Goal: Find specific page/section: Find specific page/section

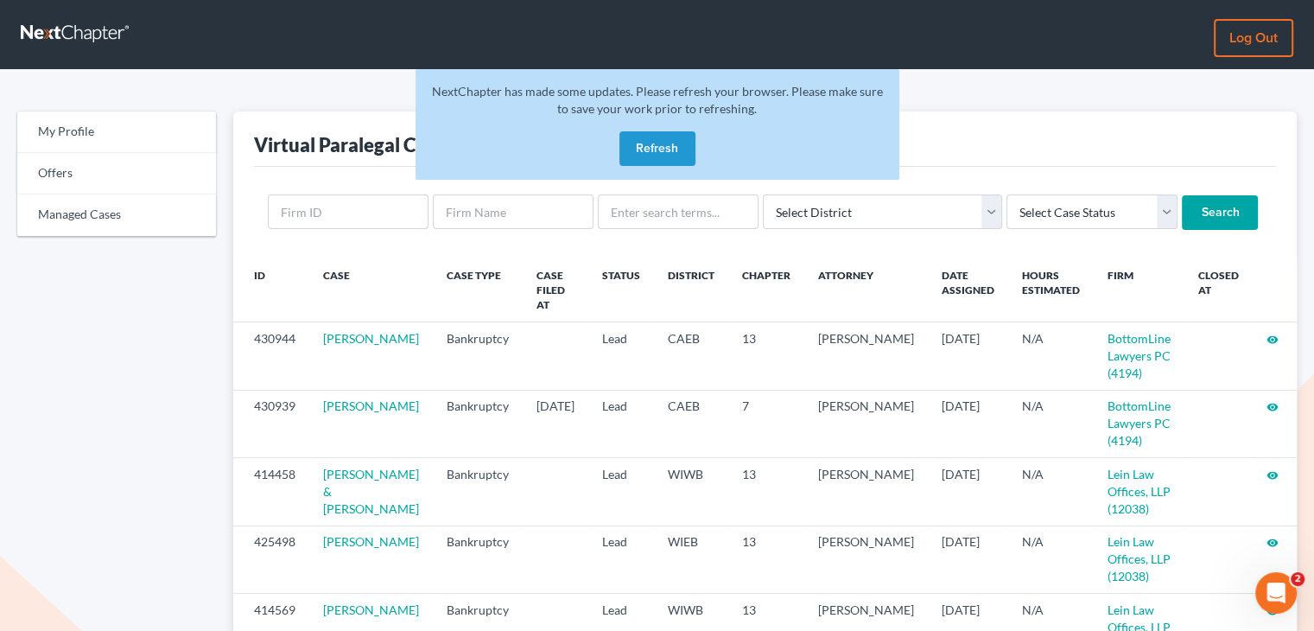
click at [662, 156] on button "Refresh" at bounding box center [657, 148] width 76 height 35
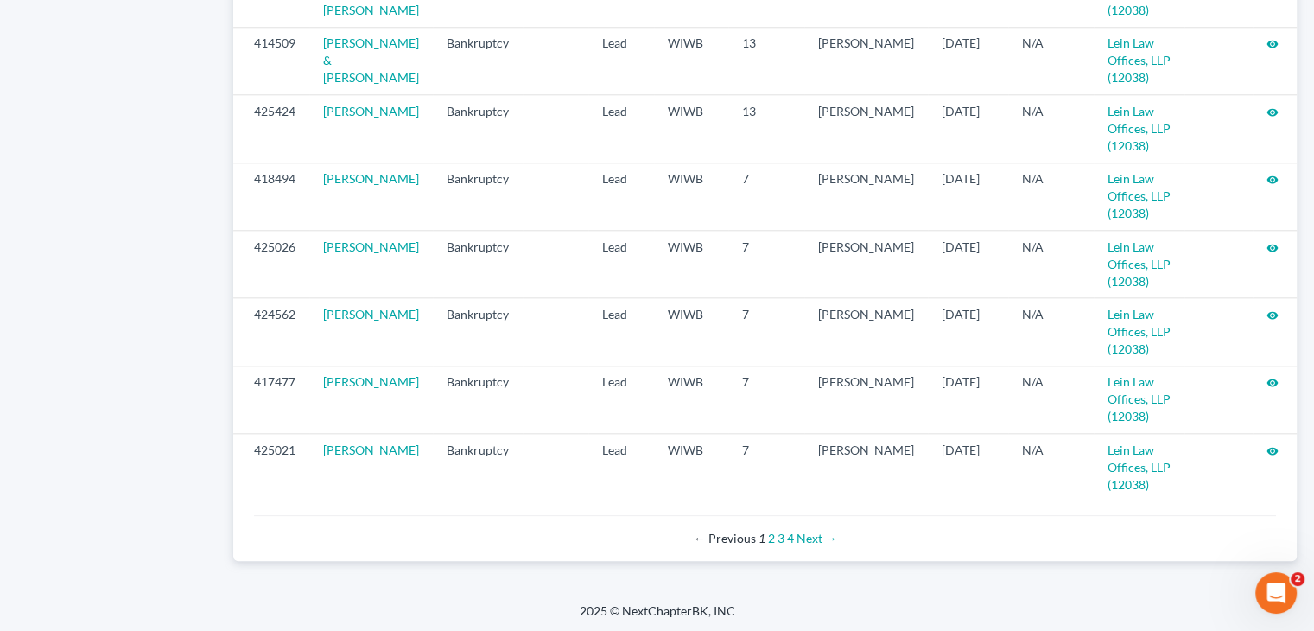
scroll to position [1887, 0]
click at [770, 537] on link "2" at bounding box center [771, 535] width 7 height 15
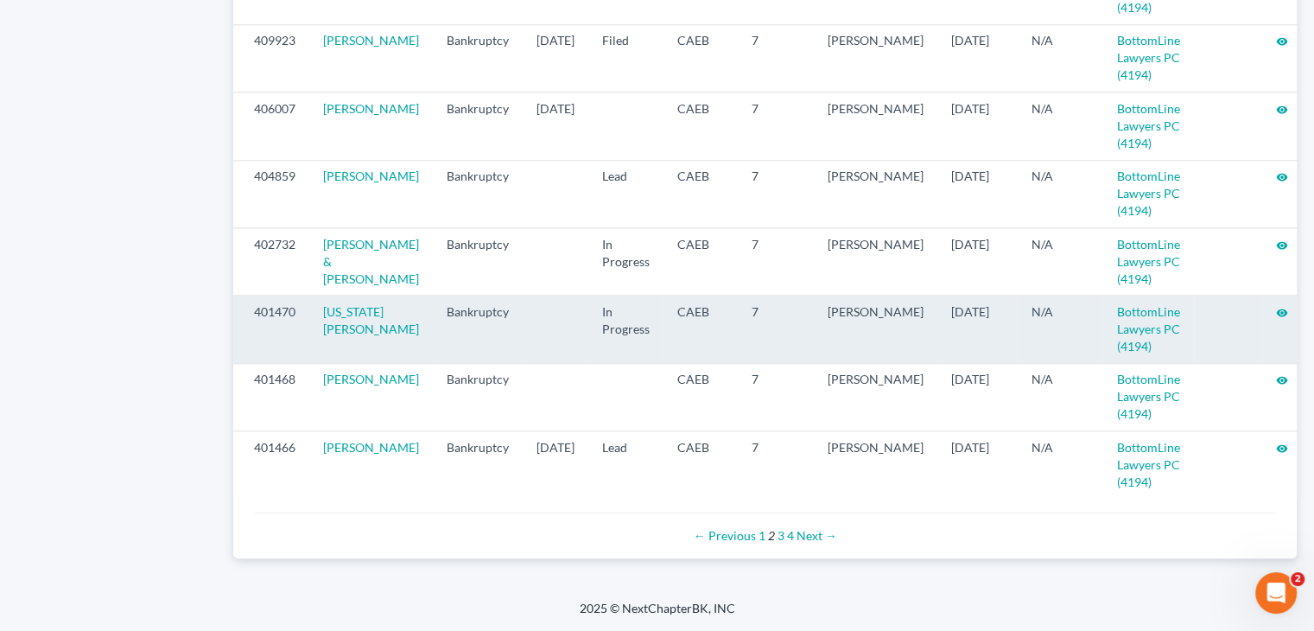
scroll to position [1904, 0]
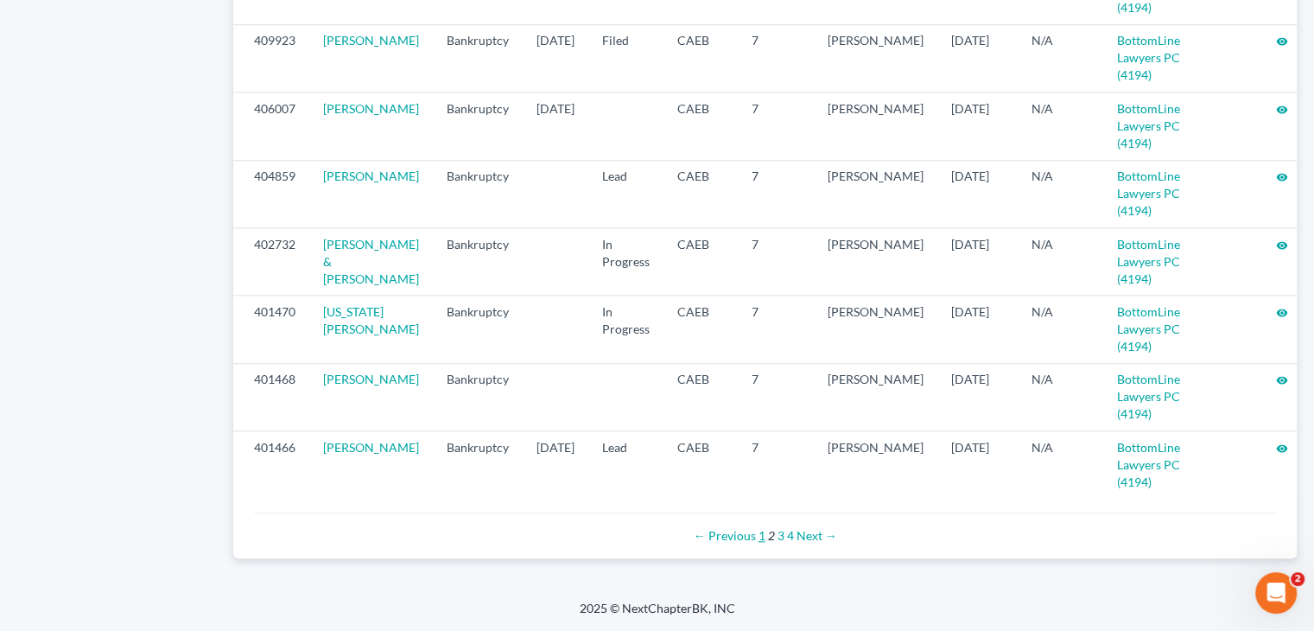
click at [762, 533] on link "1" at bounding box center [762, 535] width 7 height 15
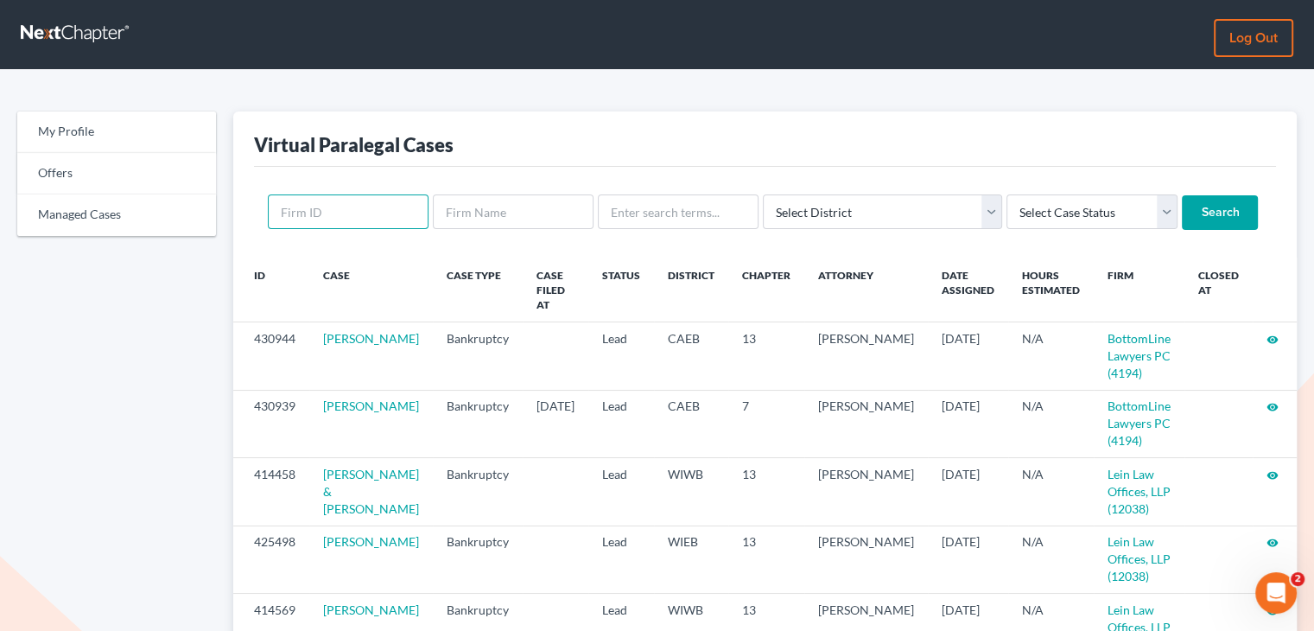
click at [362, 211] on input "text" at bounding box center [348, 211] width 161 height 35
click at [480, 219] on input "text" at bounding box center [513, 211] width 161 height 35
click at [634, 214] on input "text" at bounding box center [678, 211] width 161 height 35
type input "sarah"
click at [1182, 195] on input "Search" at bounding box center [1220, 212] width 76 height 35
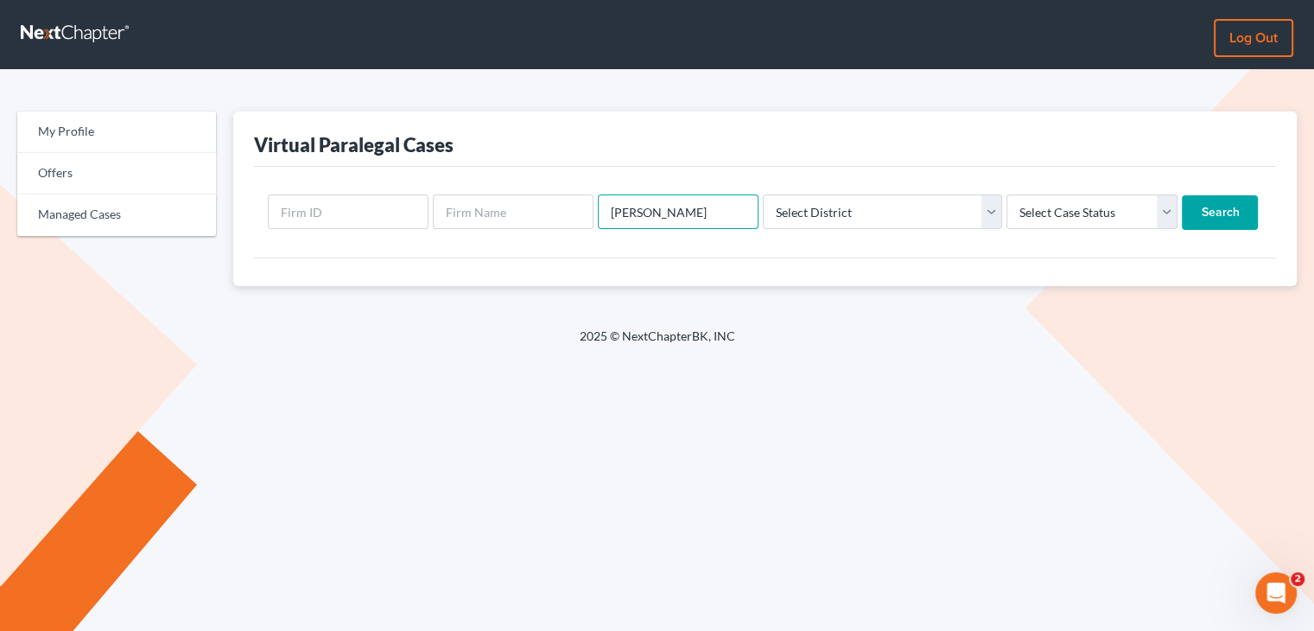
drag, startPoint x: 674, startPoint y: 219, endPoint x: 482, endPoint y: 241, distance: 193.1
click at [490, 239] on div "sarah Select District Alabama - Middle Alabama - Northern Alabama - Southern Al…" at bounding box center [765, 212] width 1022 height 91
type input "rick"
click at [1182, 195] on input "Search" at bounding box center [1220, 212] width 76 height 35
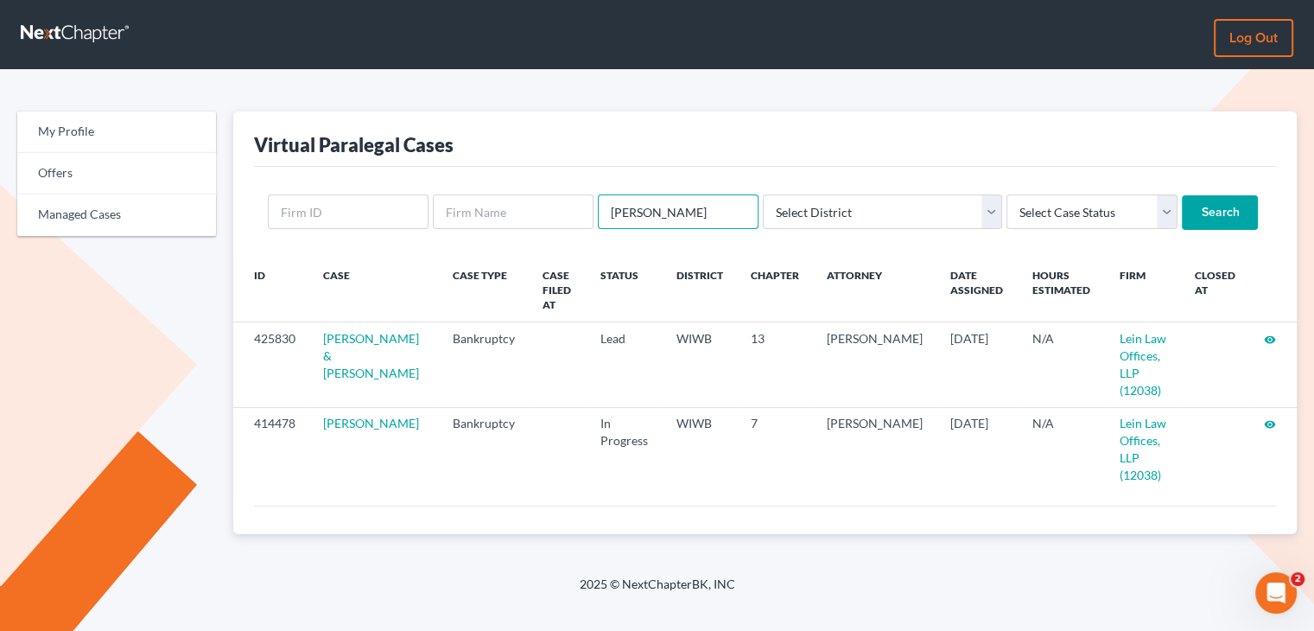
drag, startPoint x: 639, startPoint y: 214, endPoint x: 471, endPoint y: 190, distance: 170.2
click at [534, 198] on form "[PERSON_NAME] Select District [US_STATE] - [GEOGRAPHIC_DATA] [US_STATE] - [GEOG…" at bounding box center [765, 211] width 994 height 35
type input "[PERSON_NAME]"
click at [1182, 195] on input "Search" at bounding box center [1220, 212] width 76 height 35
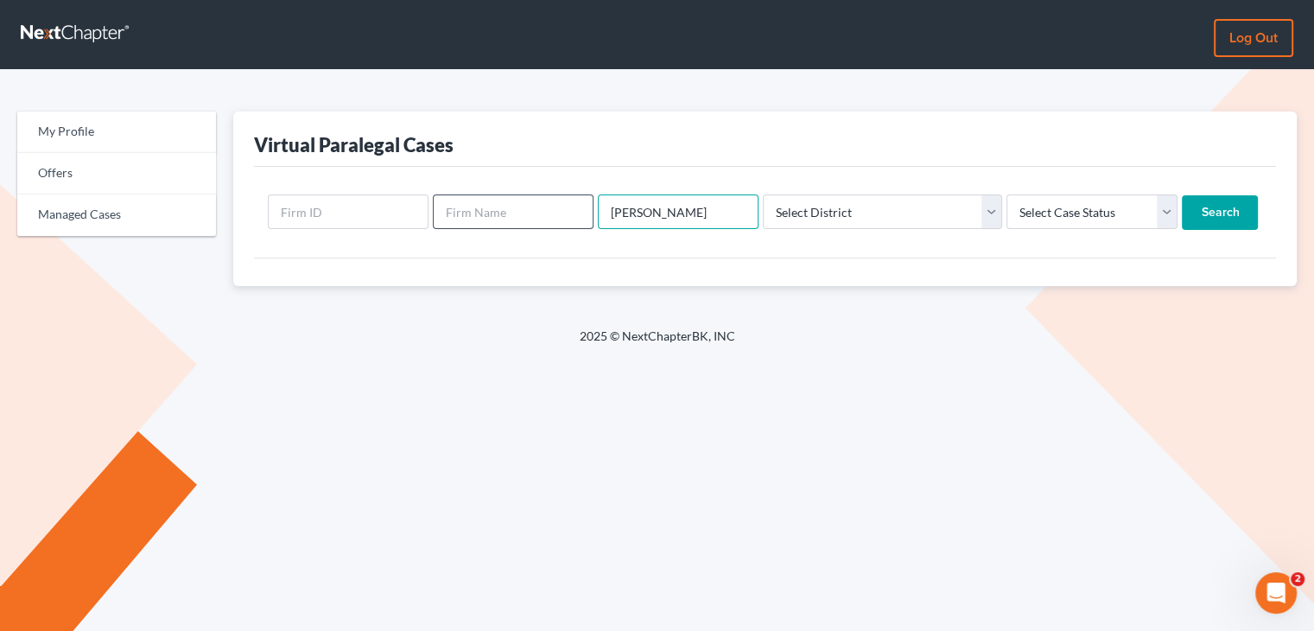
drag, startPoint x: 642, startPoint y: 214, endPoint x: 536, endPoint y: 214, distance: 106.3
click at [539, 214] on form "[PERSON_NAME] Select District [US_STATE] - [GEOGRAPHIC_DATA] [US_STATE] - [GEOG…" at bounding box center [765, 211] width 994 height 35
type input "[PERSON_NAME]"
click at [1182, 219] on input "Search" at bounding box center [1220, 212] width 76 height 35
click at [575, 224] on form "kempen Select District Alabama - Middle Alabama - Northern Alabama - Southern A…" at bounding box center [765, 211] width 994 height 35
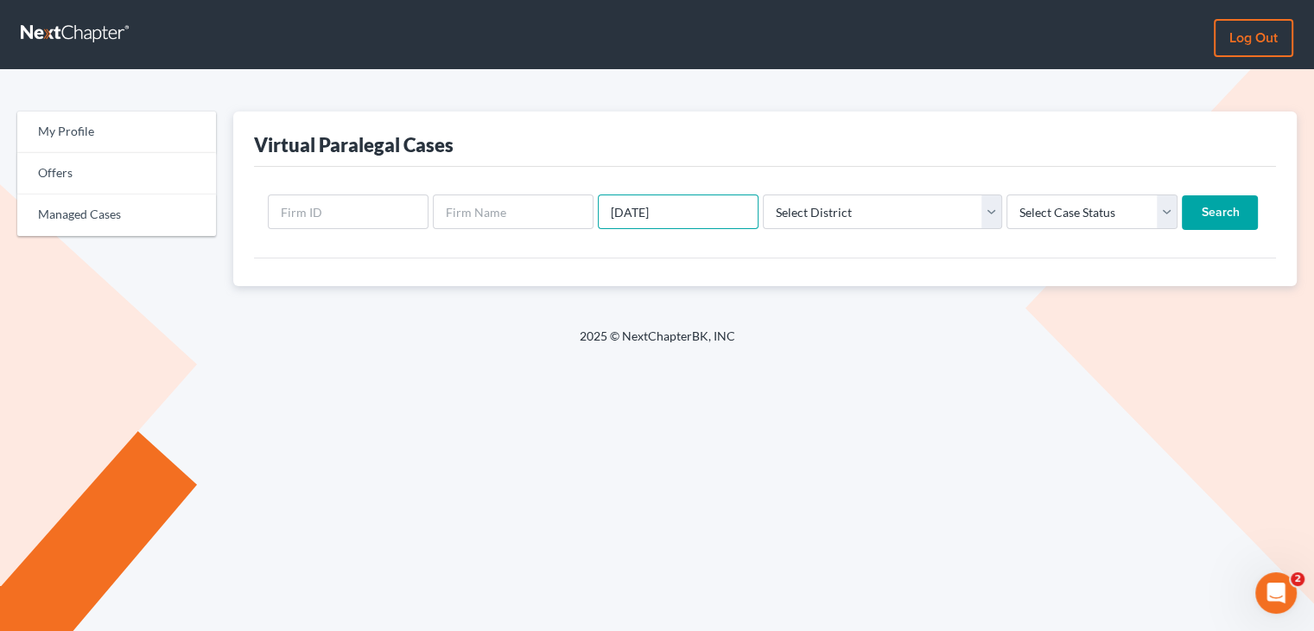
type input "[DATE]"
click at [1182, 195] on input "Search" at bounding box center [1220, 212] width 76 height 35
